Goal: Transaction & Acquisition: Purchase product/service

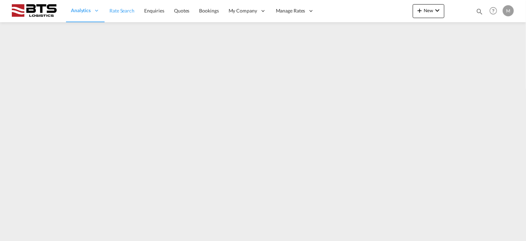
click at [119, 12] on span "Rate Search" at bounding box center [121, 11] width 25 height 6
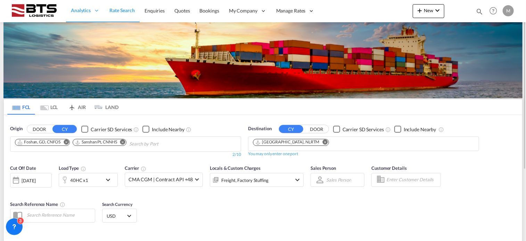
click at [123, 142] on md-icon "Remove" at bounding box center [122, 142] width 5 height 5
click at [66, 143] on md-icon "Remove" at bounding box center [66, 142] width 5 height 5
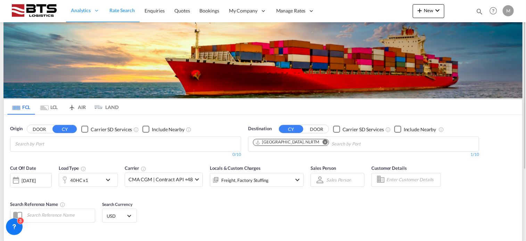
click at [322, 142] on md-icon "Remove" at bounding box center [324, 142] width 5 height 5
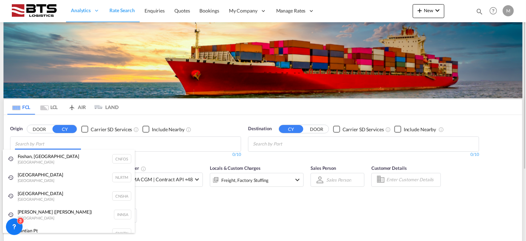
click at [43, 142] on body "Analytics Reports Dashboard Rate Search Enquiries Quotes Bookings" at bounding box center [263, 120] width 526 height 241
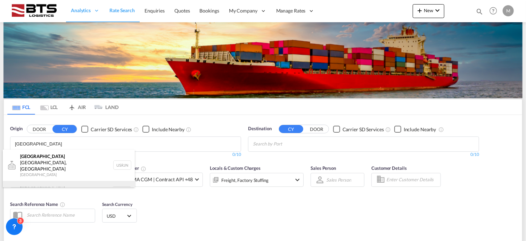
type input "[GEOGRAPHIC_DATA]"
click at [49, 184] on div "[GEOGRAPHIC_DATA] [GEOGRAPHIC_DATA] NLRTM" at bounding box center [69, 191] width 132 height 21
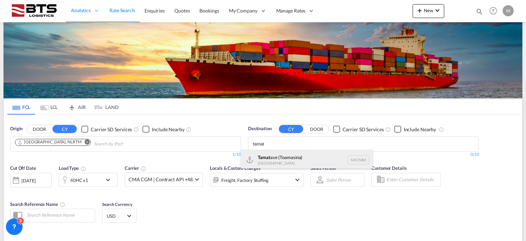
type input "tamat"
click at [286, 156] on div "Tamat ave (Toamasina) [GEOGRAPHIC_DATA] MGTMM" at bounding box center [307, 160] width 132 height 21
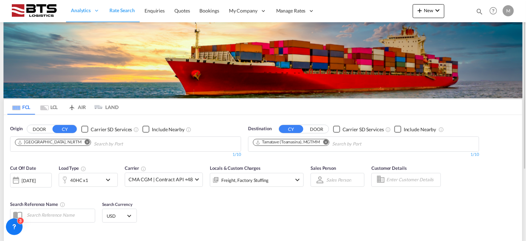
click at [298, 177] on md-icon "icon-chevron-down" at bounding box center [297, 180] width 8 height 8
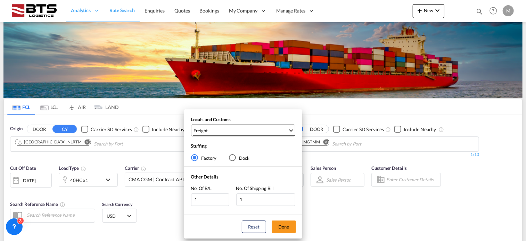
click at [223, 128] on span "Freight" at bounding box center [241, 130] width 94 height 6
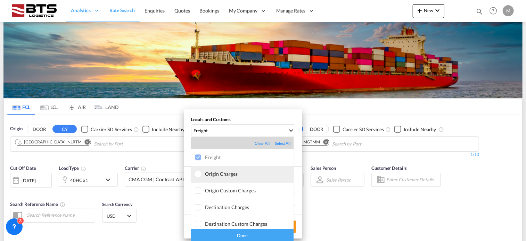
click at [196, 173] on div at bounding box center [198, 174] width 7 height 7
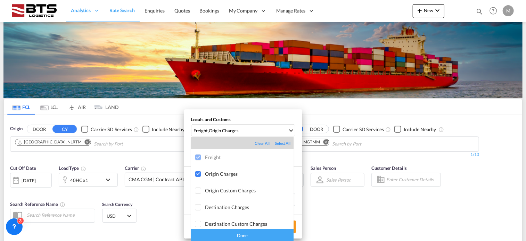
click at [240, 236] on div "Done" at bounding box center [242, 235] width 102 height 12
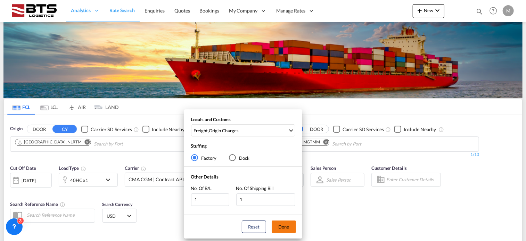
click at [282, 225] on button "Done" at bounding box center [283, 226] width 24 height 12
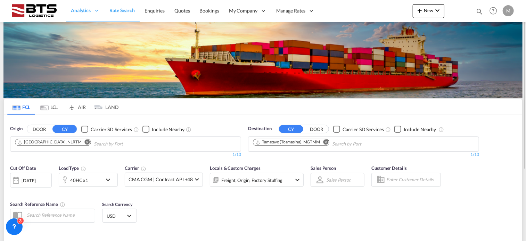
scroll to position [101, 0]
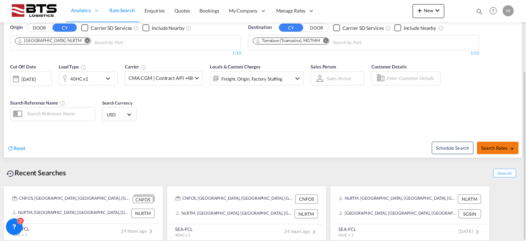
click at [498, 146] on span "Search Rates" at bounding box center [497, 148] width 33 height 6
type input "NLRTM to MGTMM / [DATE]"
